Goal: Information Seeking & Learning: Understand process/instructions

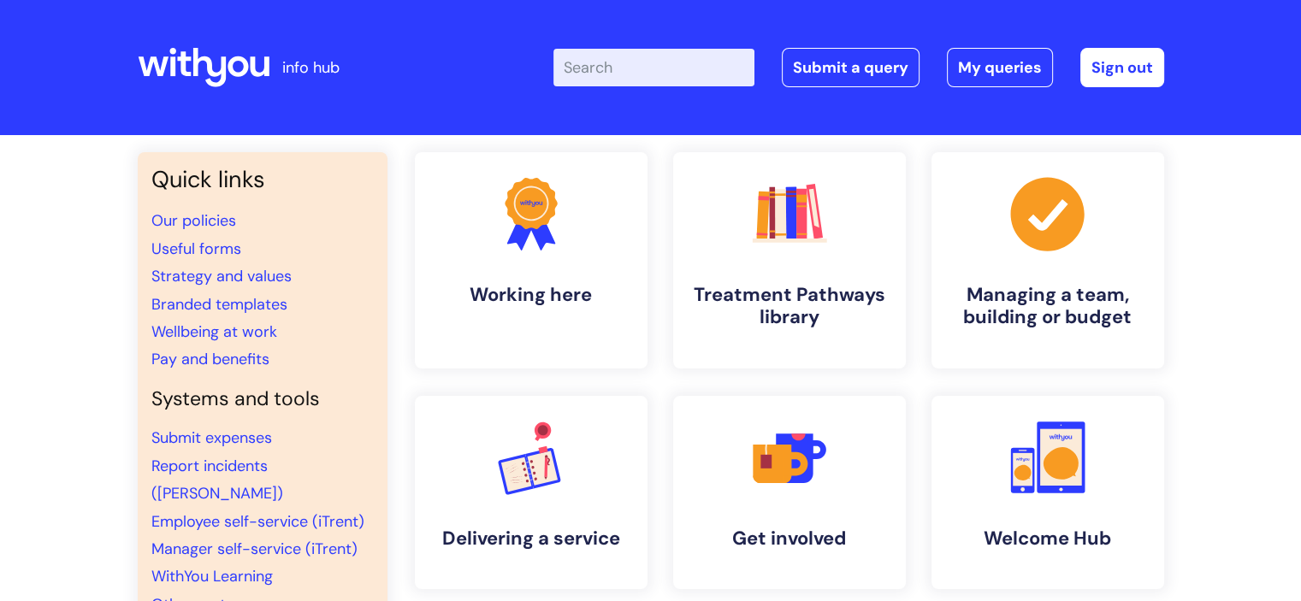
click at [653, 62] on input "Enter your search term here..." at bounding box center [654, 68] width 201 height 38
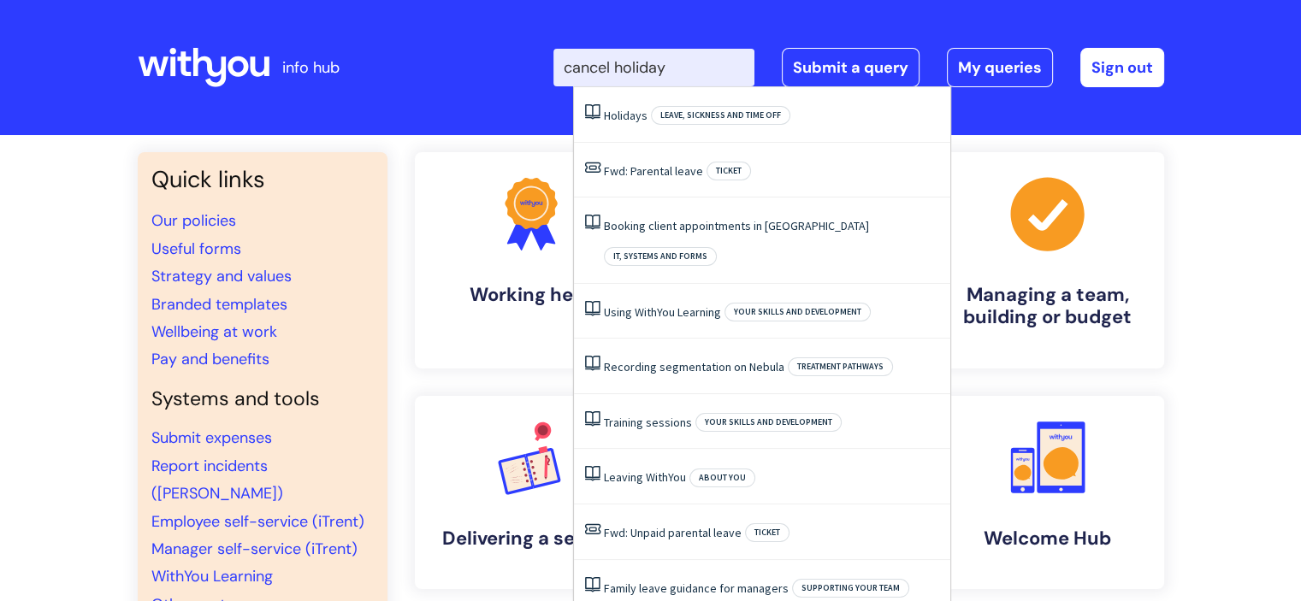
type input "cancel holiday"
click button "Search" at bounding box center [0, 0] width 0 height 0
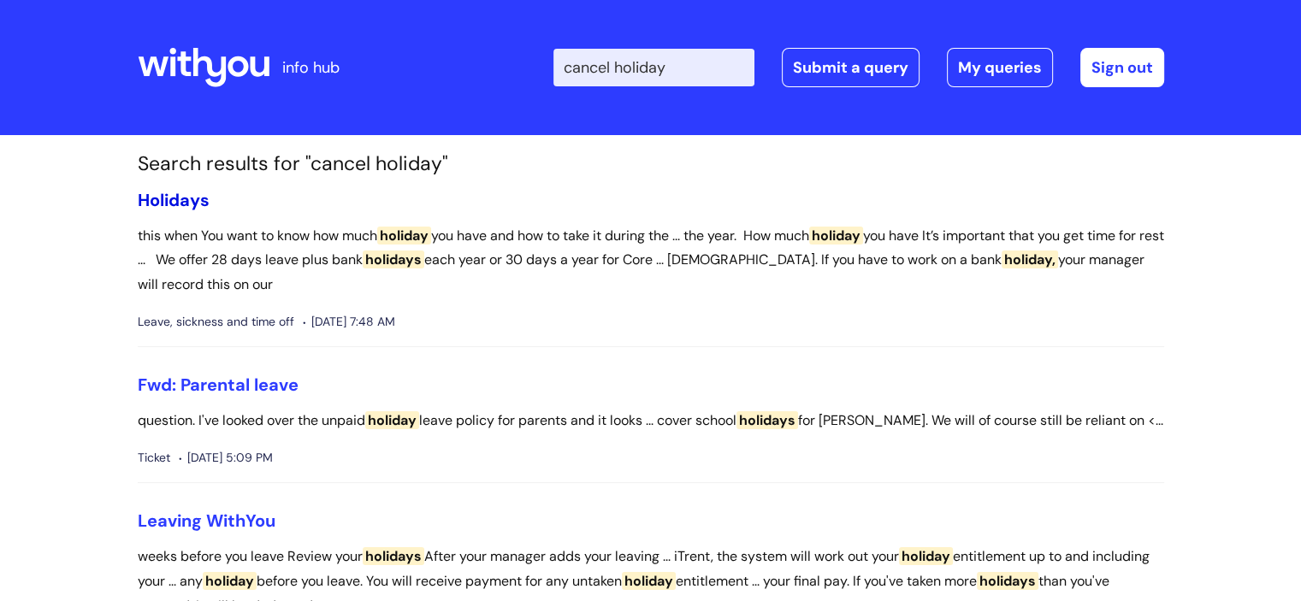
click at [198, 207] on span "Holidays" at bounding box center [174, 200] width 72 height 22
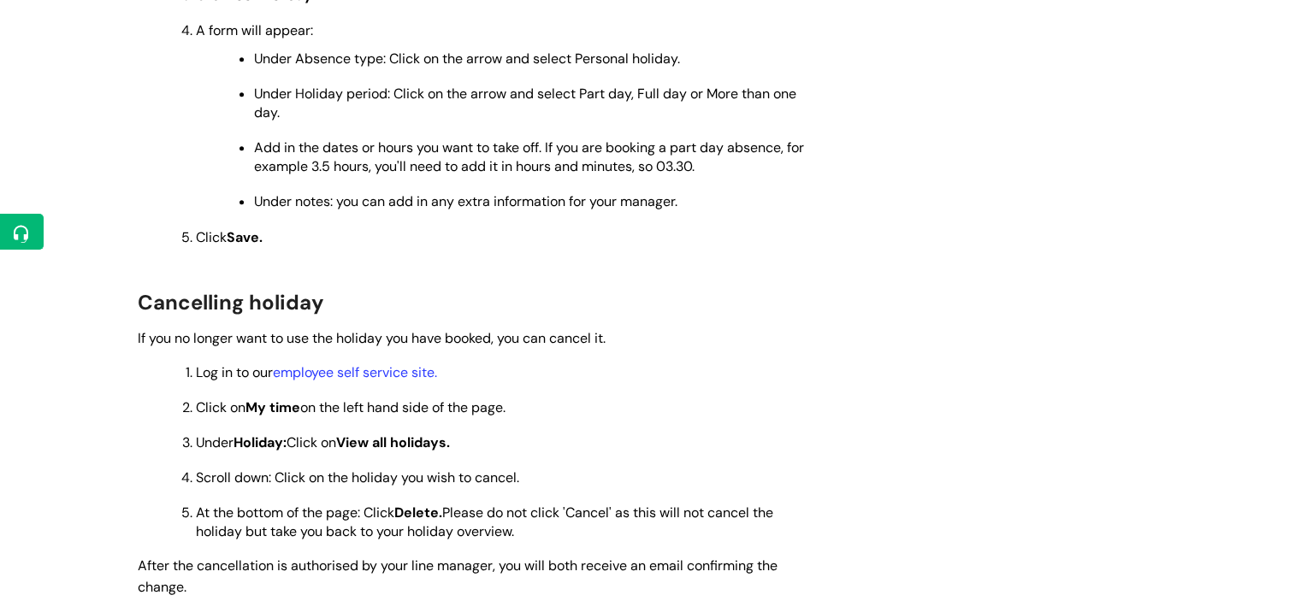
scroll to position [1797, 0]
